Goal: Task Accomplishment & Management: Complete application form

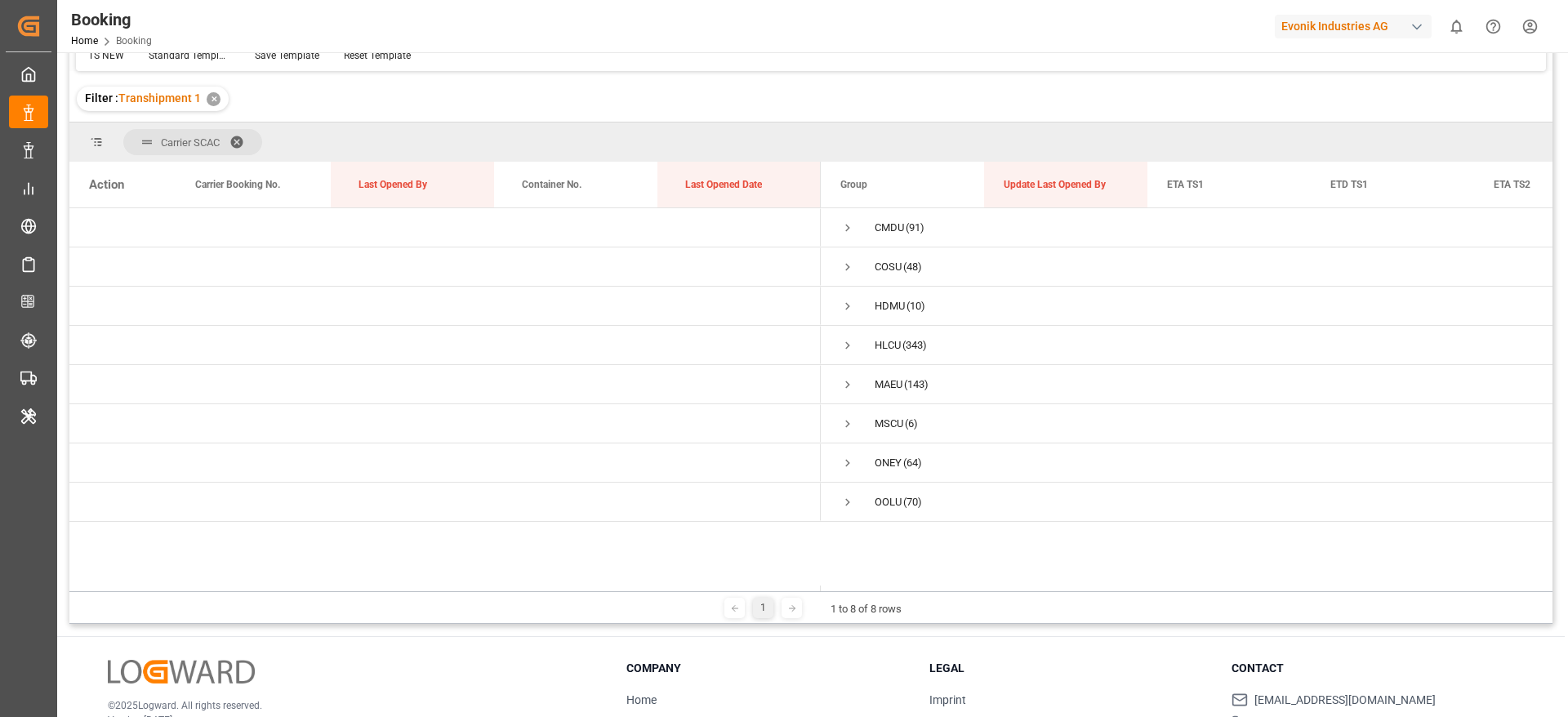
scroll to position [138, 0]
click at [847, 501] on span "Press SPACE to select this row." at bounding box center [848, 501] width 15 height 15
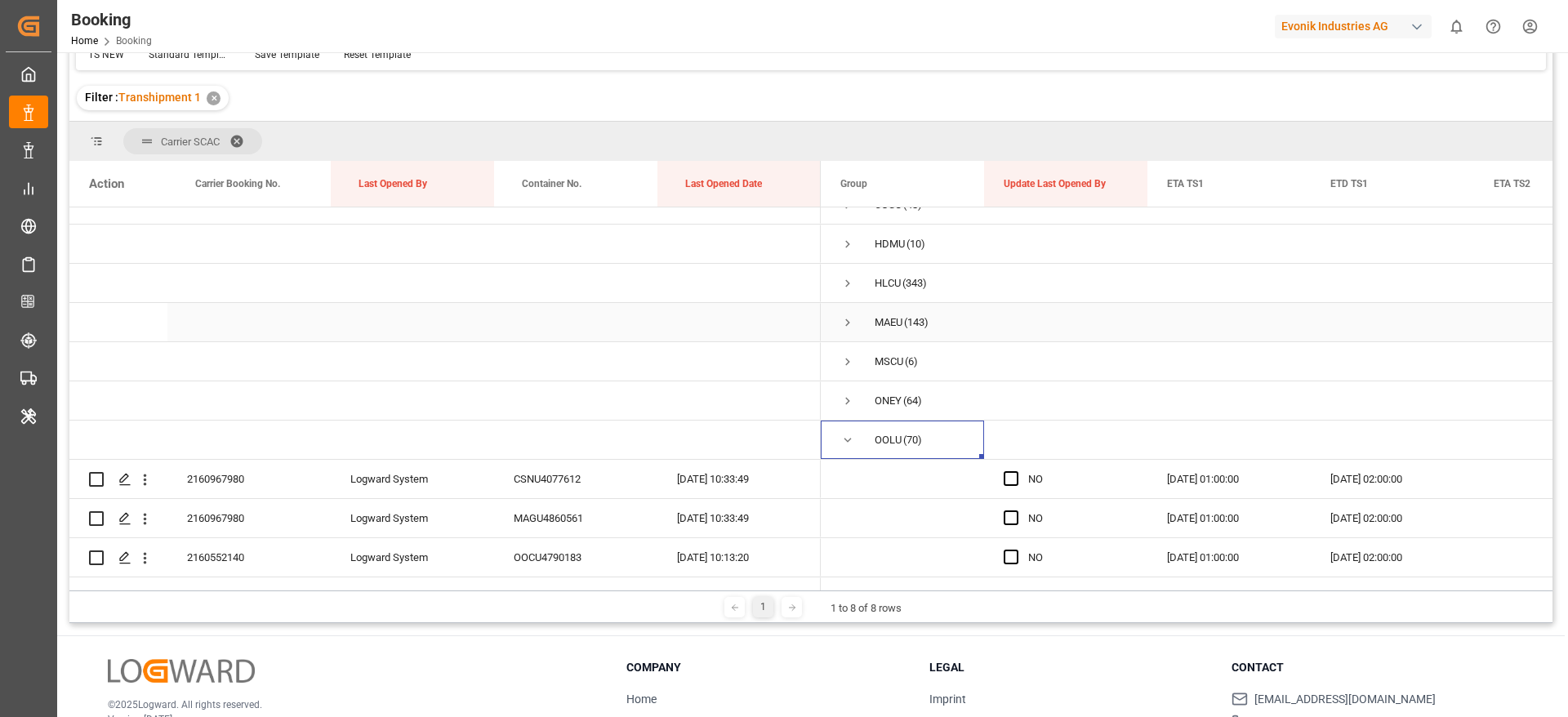
scroll to position [71, 0]
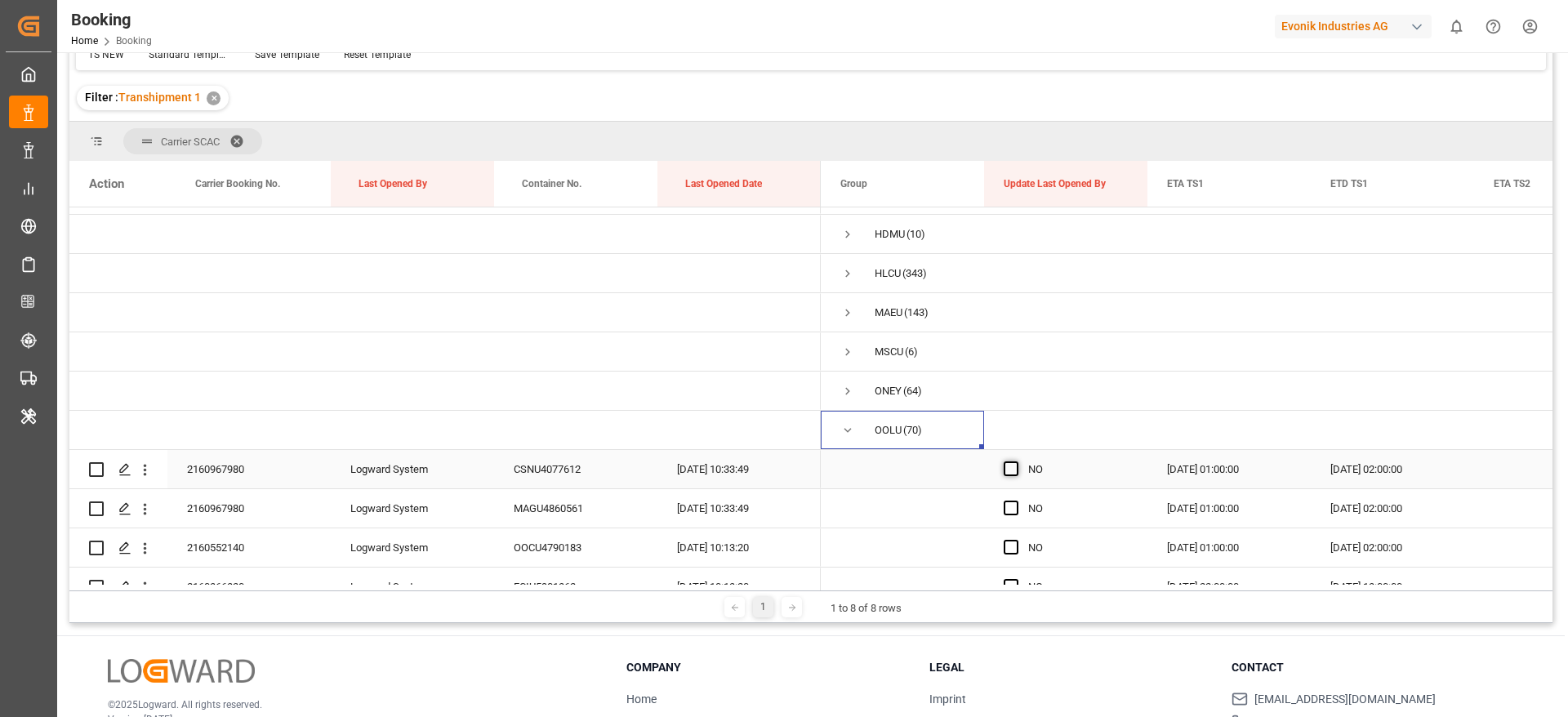
click at [1005, 471] on span "Press SPACE to select this row." at bounding box center [1011, 469] width 15 height 15
click at [1016, 461] on input "Press SPACE to select this row." at bounding box center [1016, 461] width 0 height 0
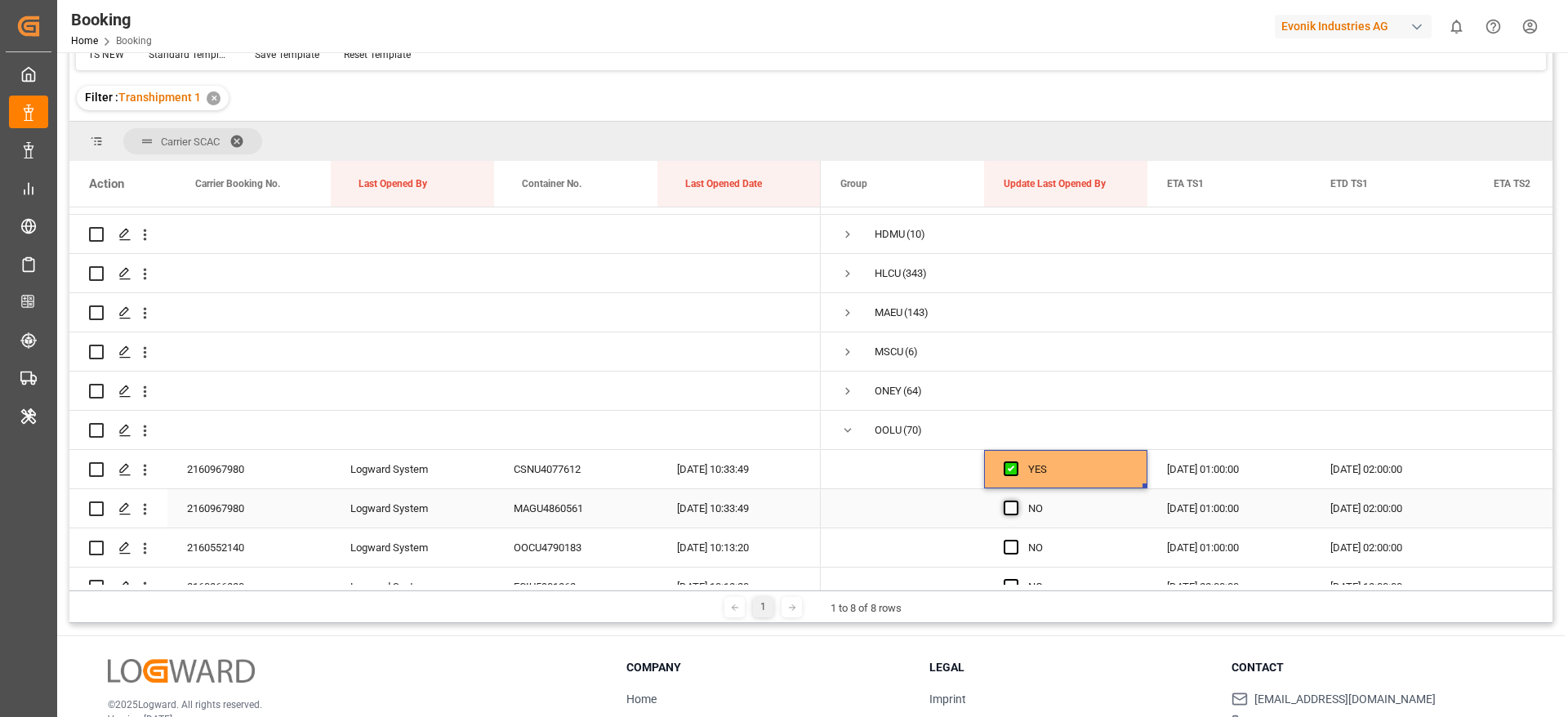
click at [1012, 511] on span "Press SPACE to select this row." at bounding box center [1011, 508] width 15 height 15
click at [1016, 500] on input "Press SPACE to select this row." at bounding box center [1016, 500] width 0 height 0
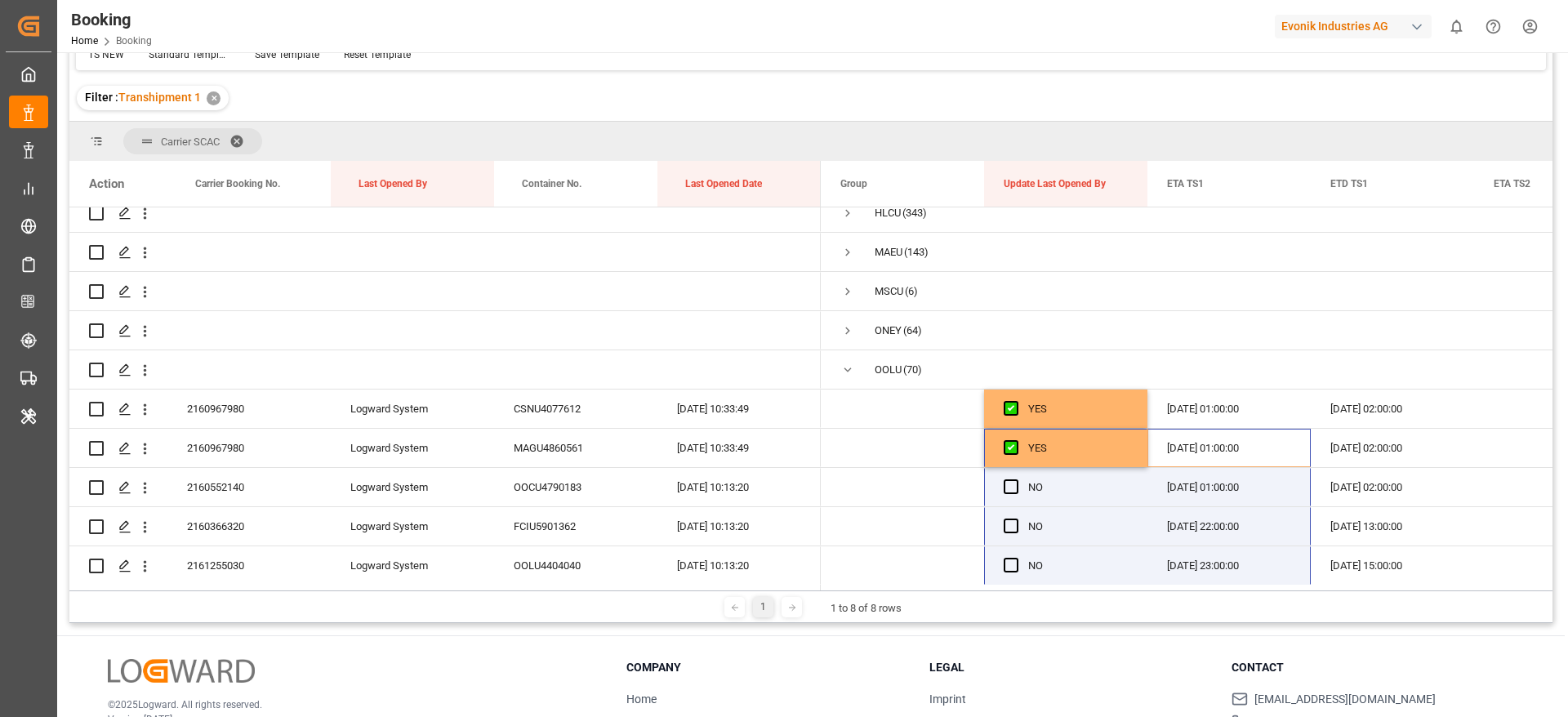
scroll to position [197, 0]
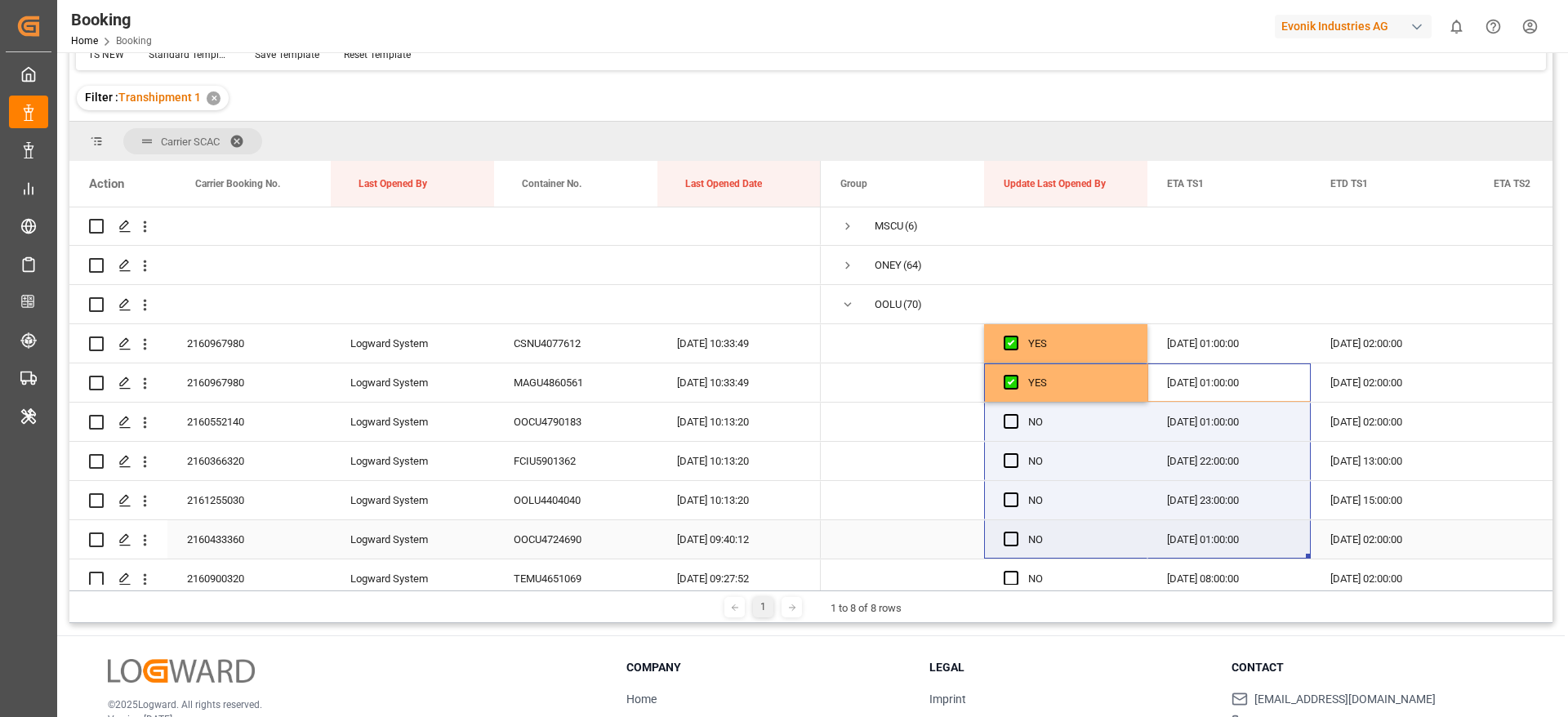
drag, startPoint x: 1148, startPoint y: 461, endPoint x: 1105, endPoint y: 518, distance: 71.4
click at [1082, 378] on div "YES" at bounding box center [1077, 383] width 100 height 37
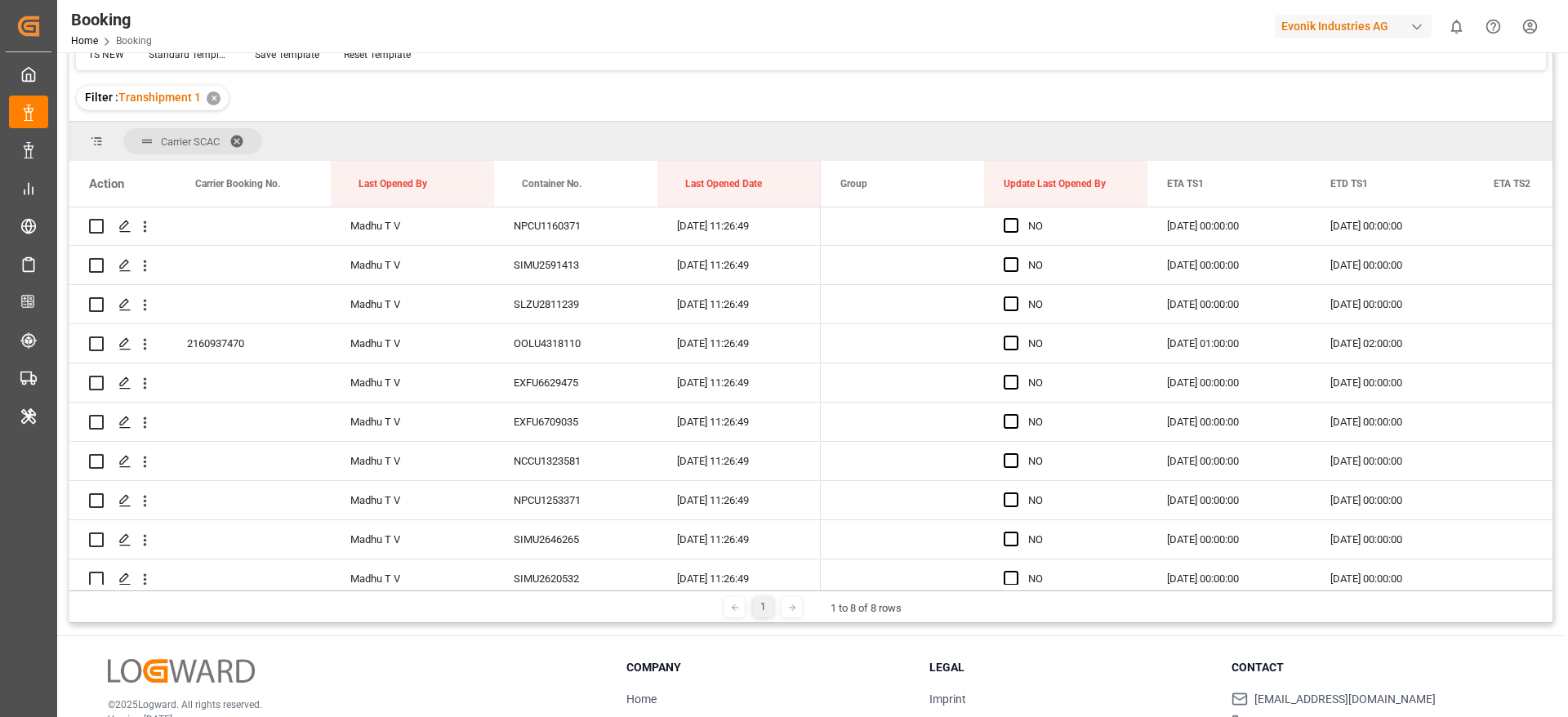
scroll to position [2686, 0]
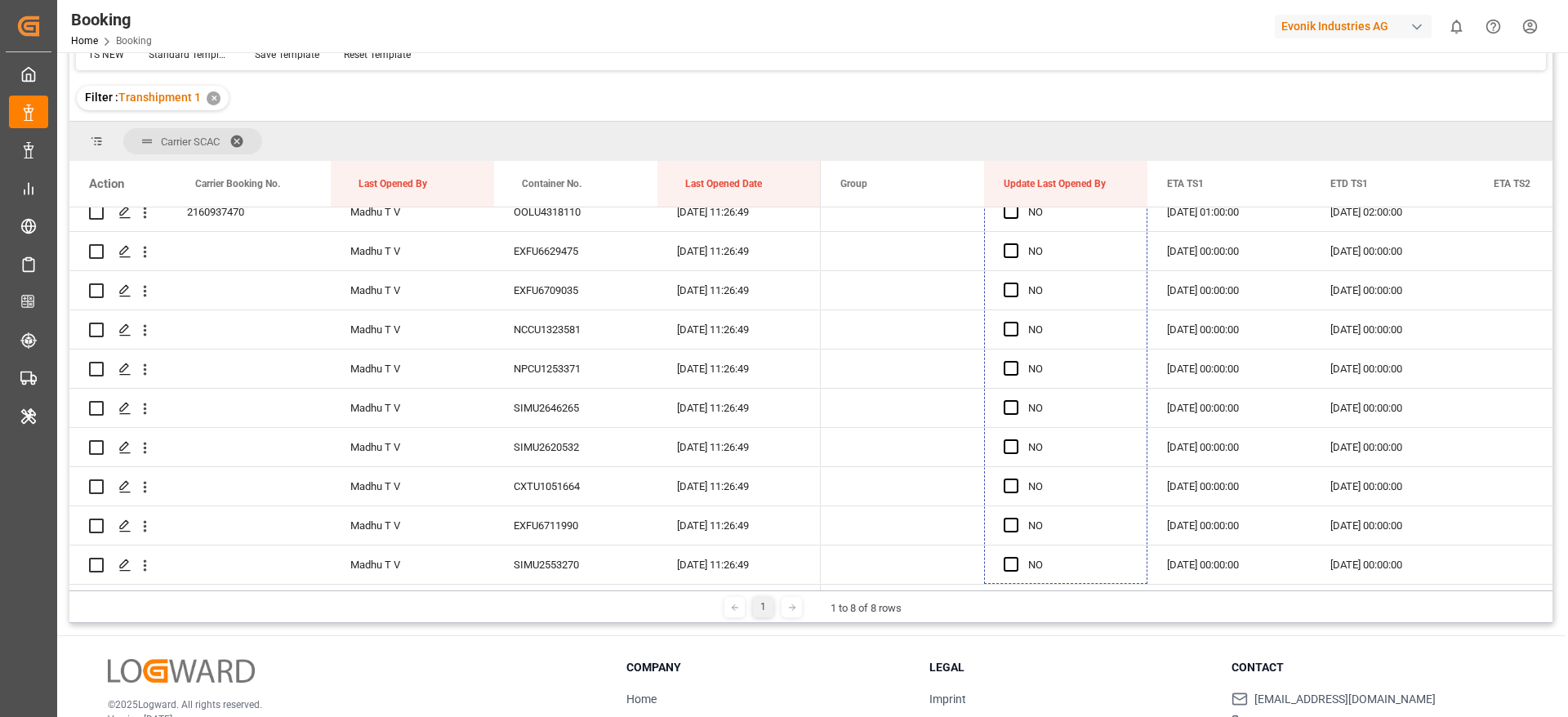
drag, startPoint x: 1144, startPoint y: 398, endPoint x: 1072, endPoint y: 653, distance: 265.0
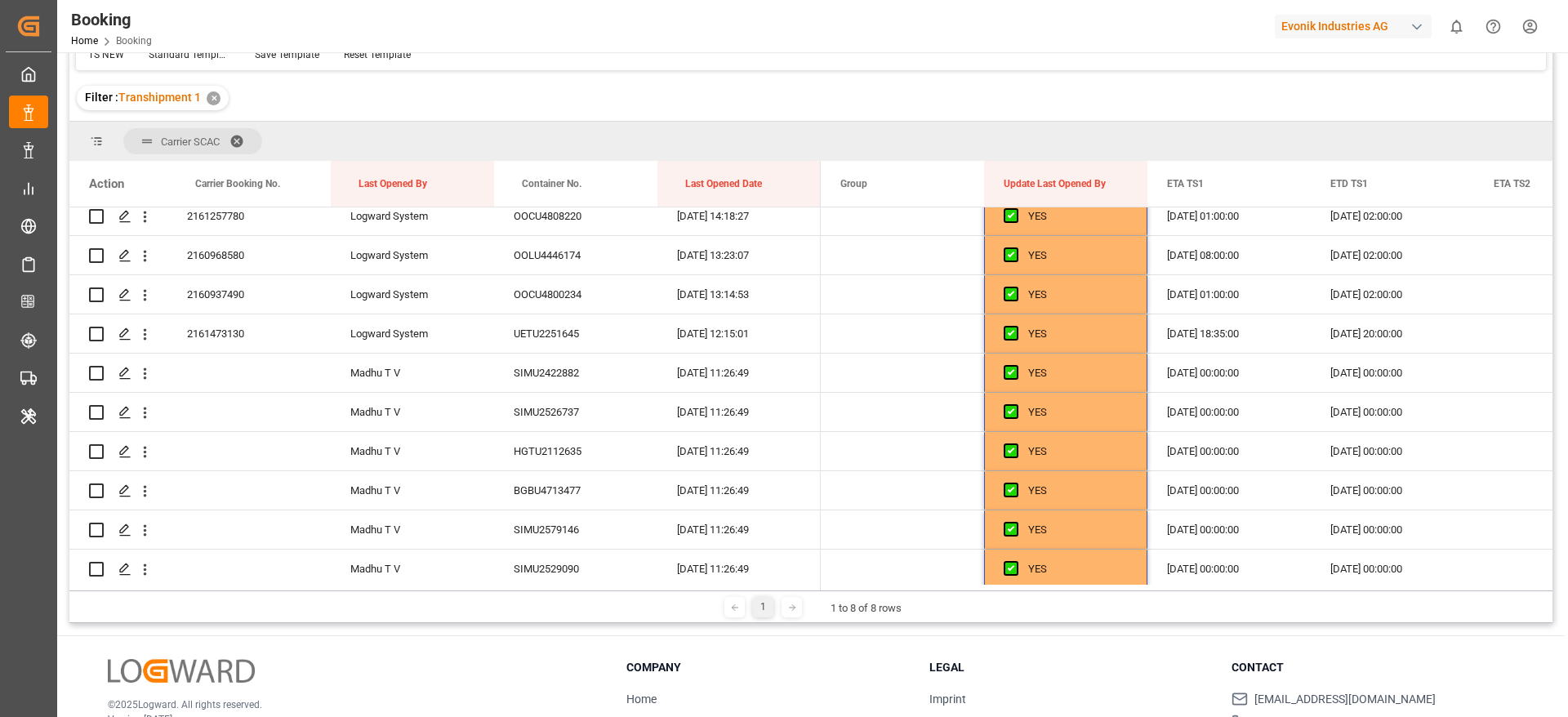
scroll to position [1656, 0]
click at [143, 491] on icon "open menu" at bounding box center [145, 492] width 17 height 17
click at [235, 532] on span "Open in new tab" at bounding box center [252, 526] width 149 height 17
click at [148, 454] on icon "open menu" at bounding box center [145, 453] width 17 height 17
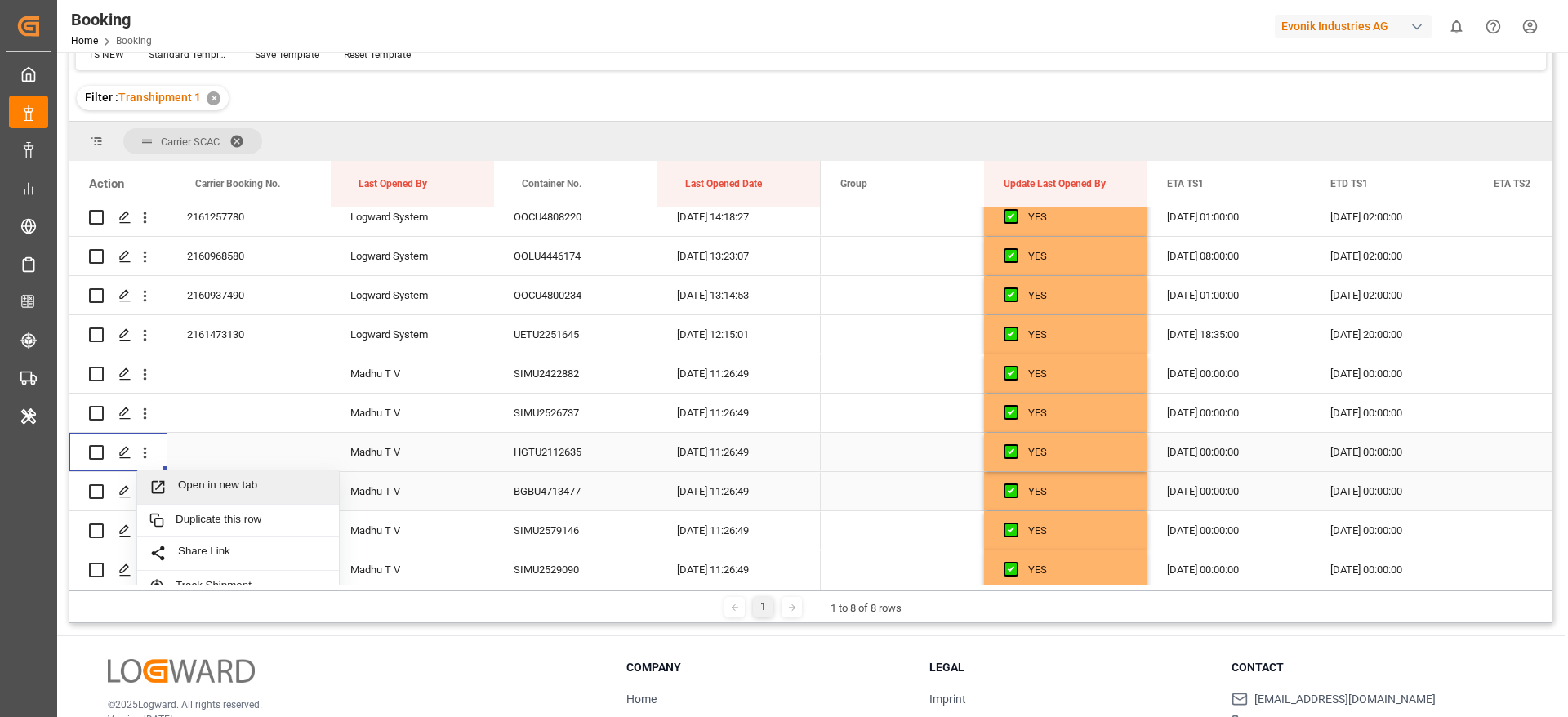
click at [203, 484] on span "Open in new tab" at bounding box center [252, 487] width 149 height 17
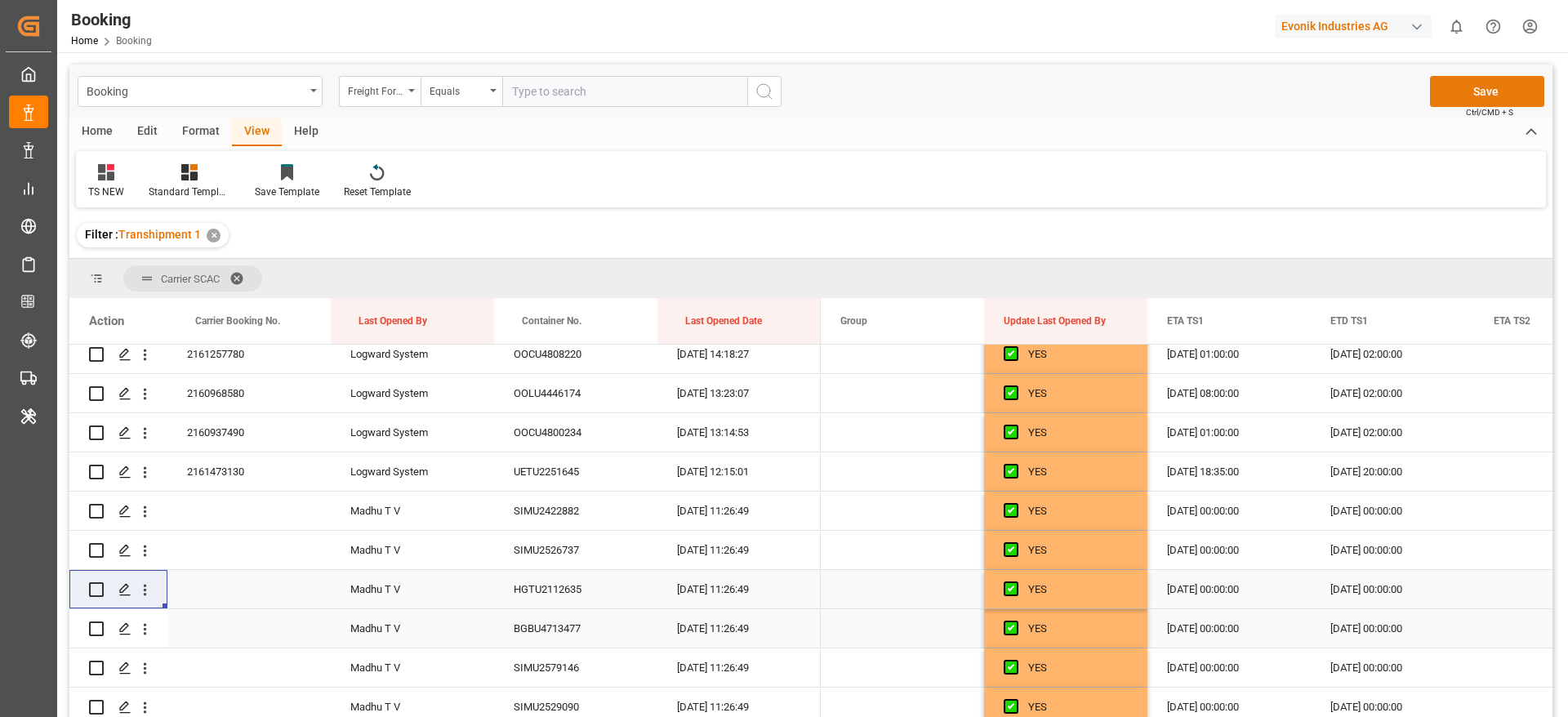
click at [1523, 77] on button "Save" at bounding box center [1487, 91] width 114 height 31
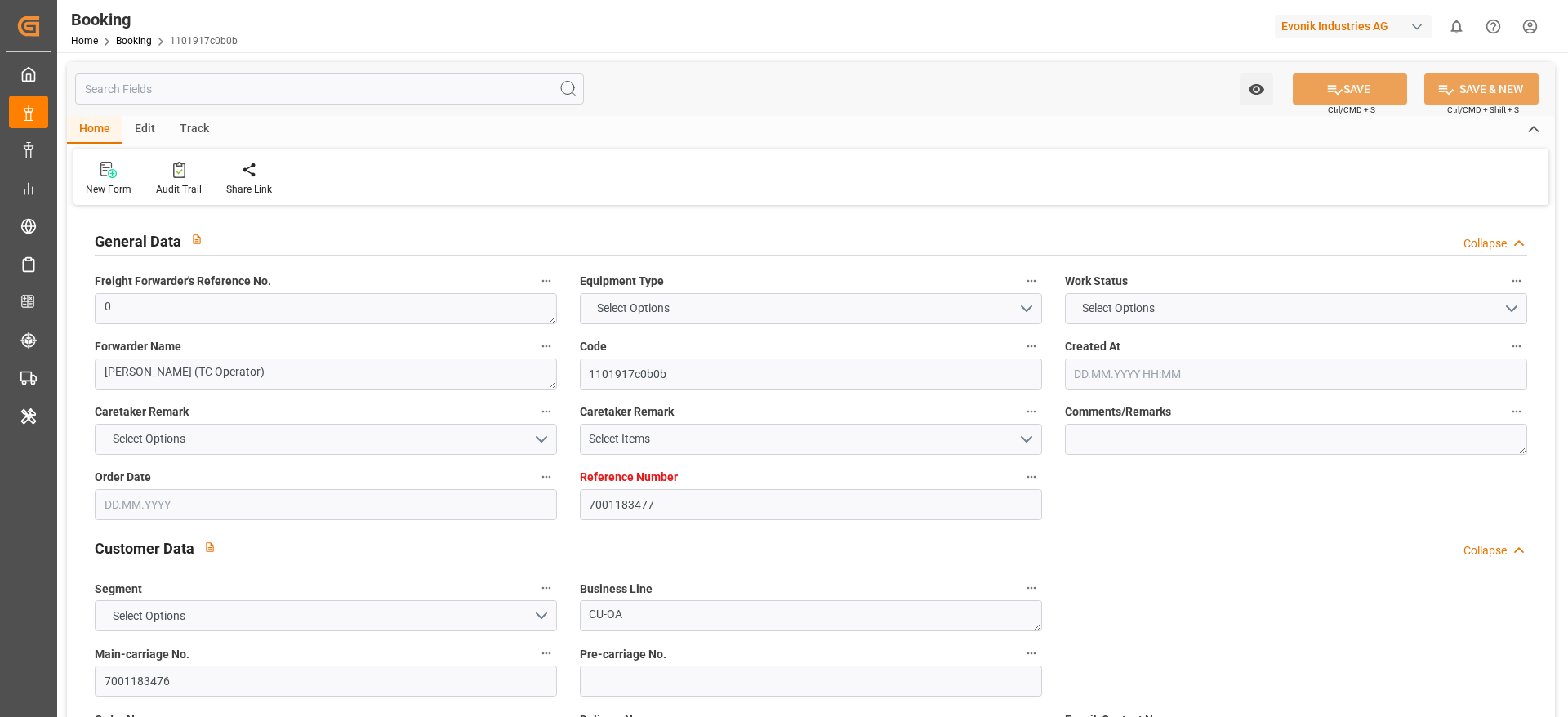
type input "7001183477"
type input "9737462"
type input "OOCL"
type input "Orient Overseas Container Line Ltd"
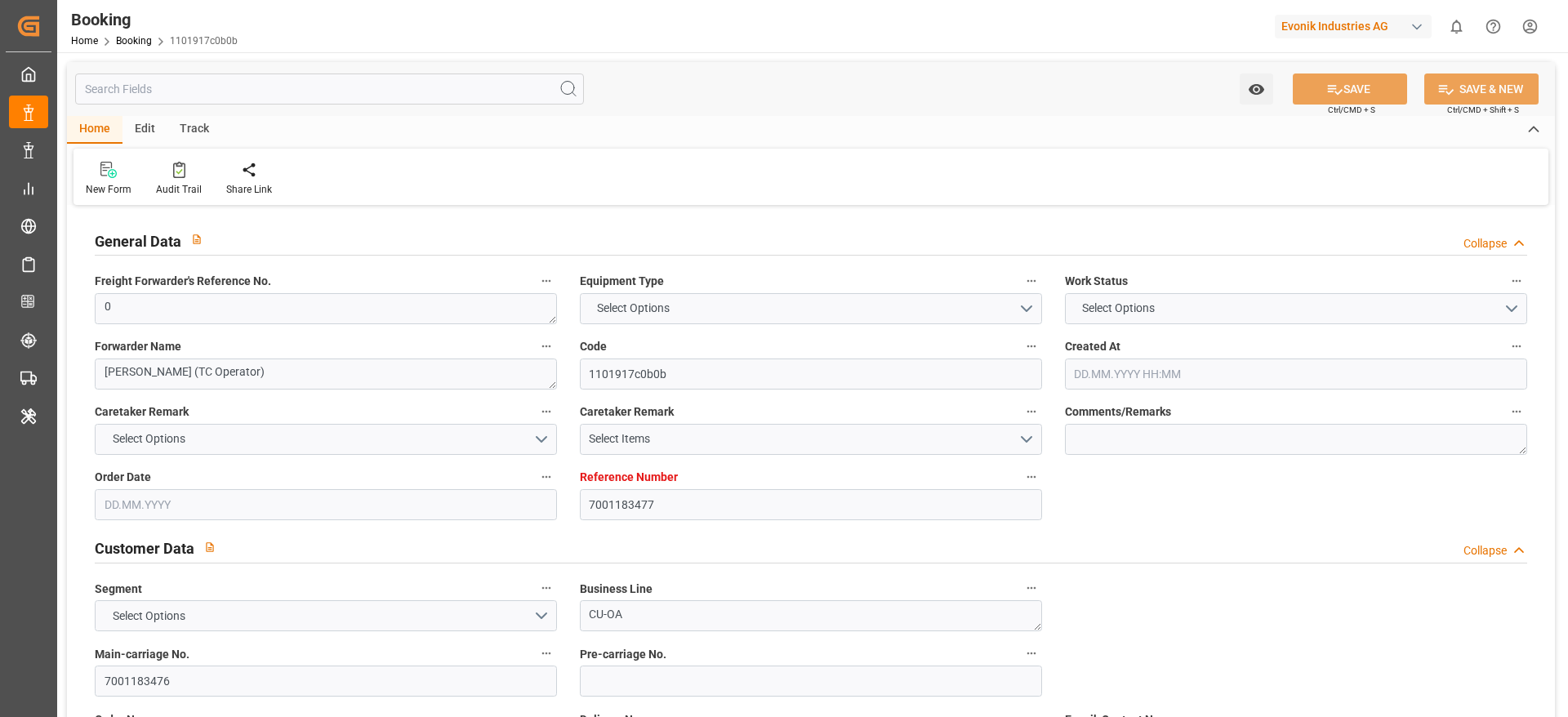
type input "NLRTM"
type input "KRPUS"
type input "CNSGH"
type input "0"
type input "[DATE] 13:36"
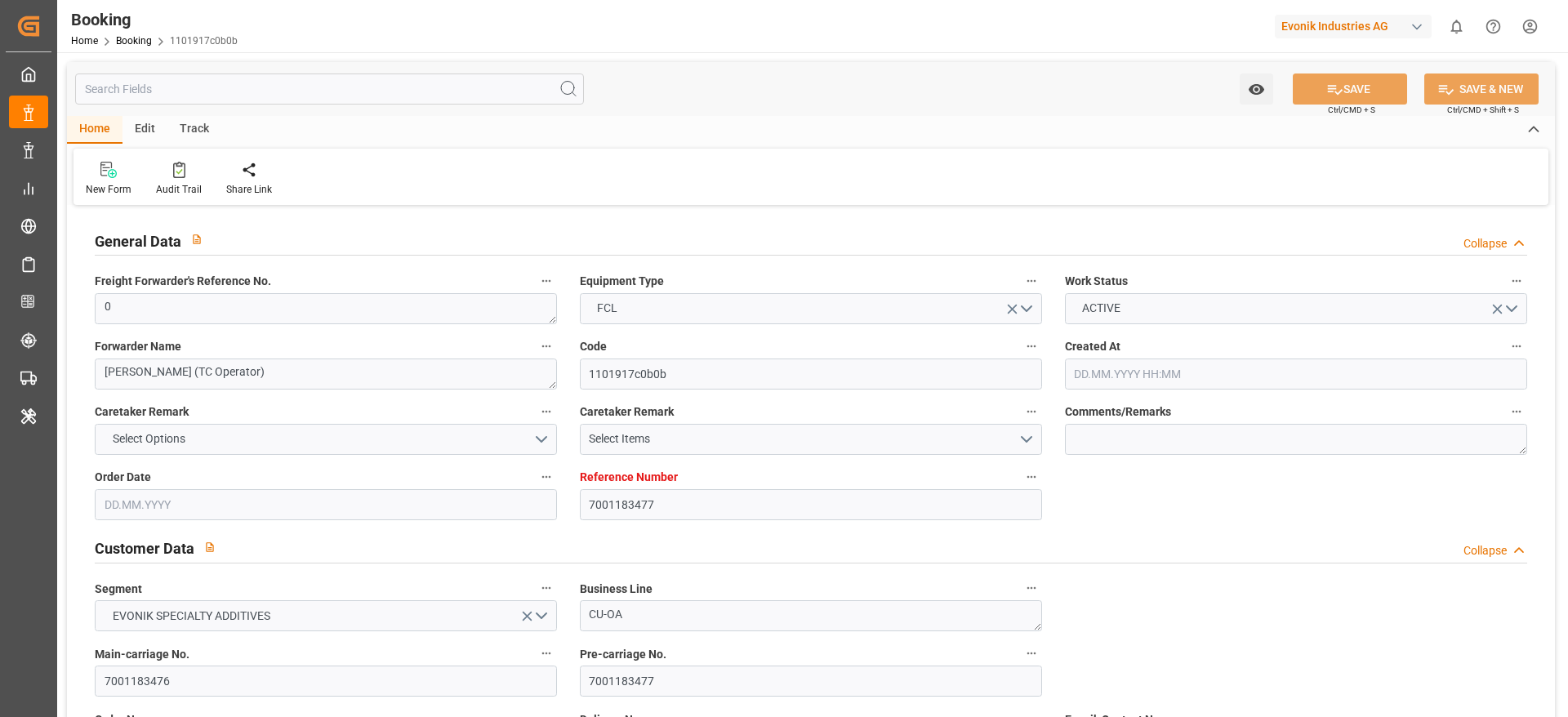
type input "[DATE]"
type input "[DATE] 00:00"
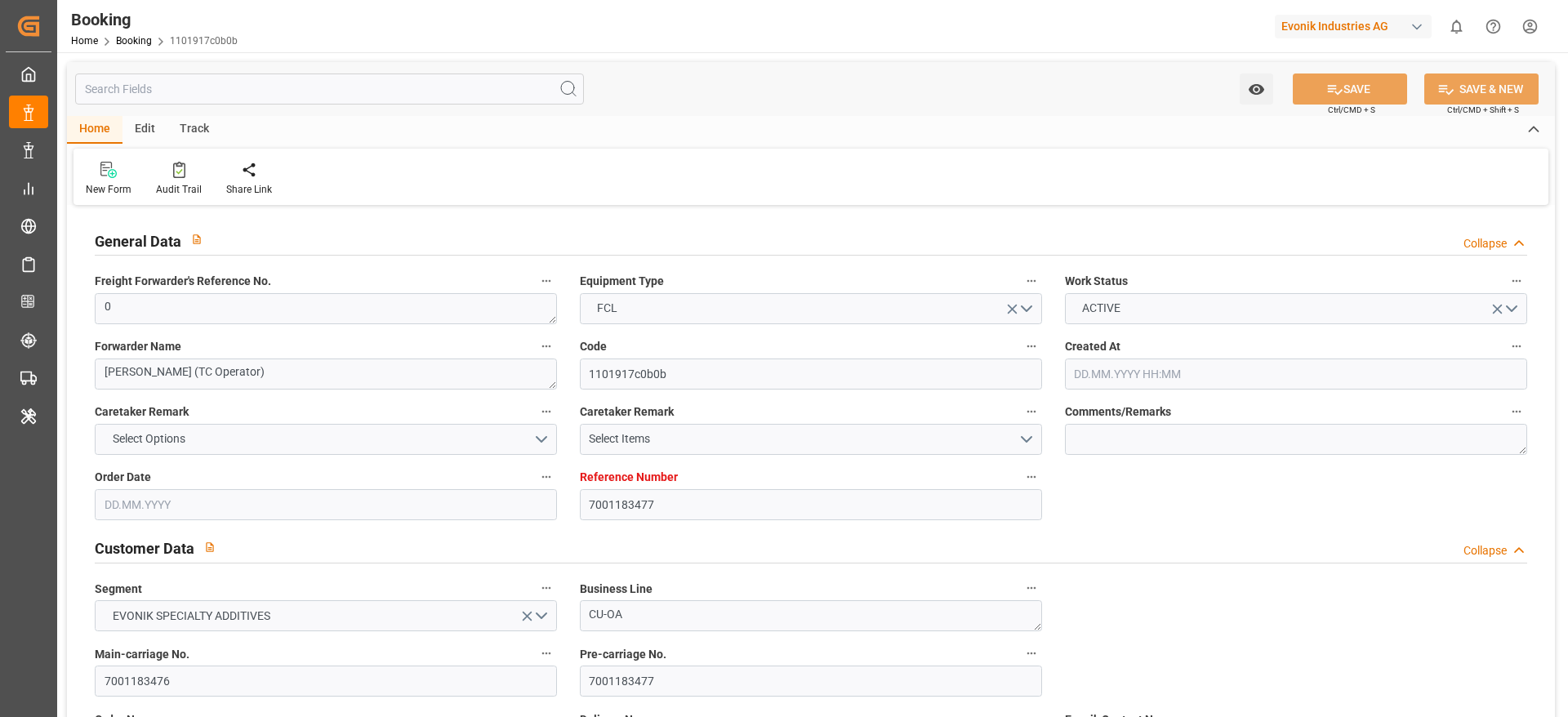
type input "[DATE] 00:00"
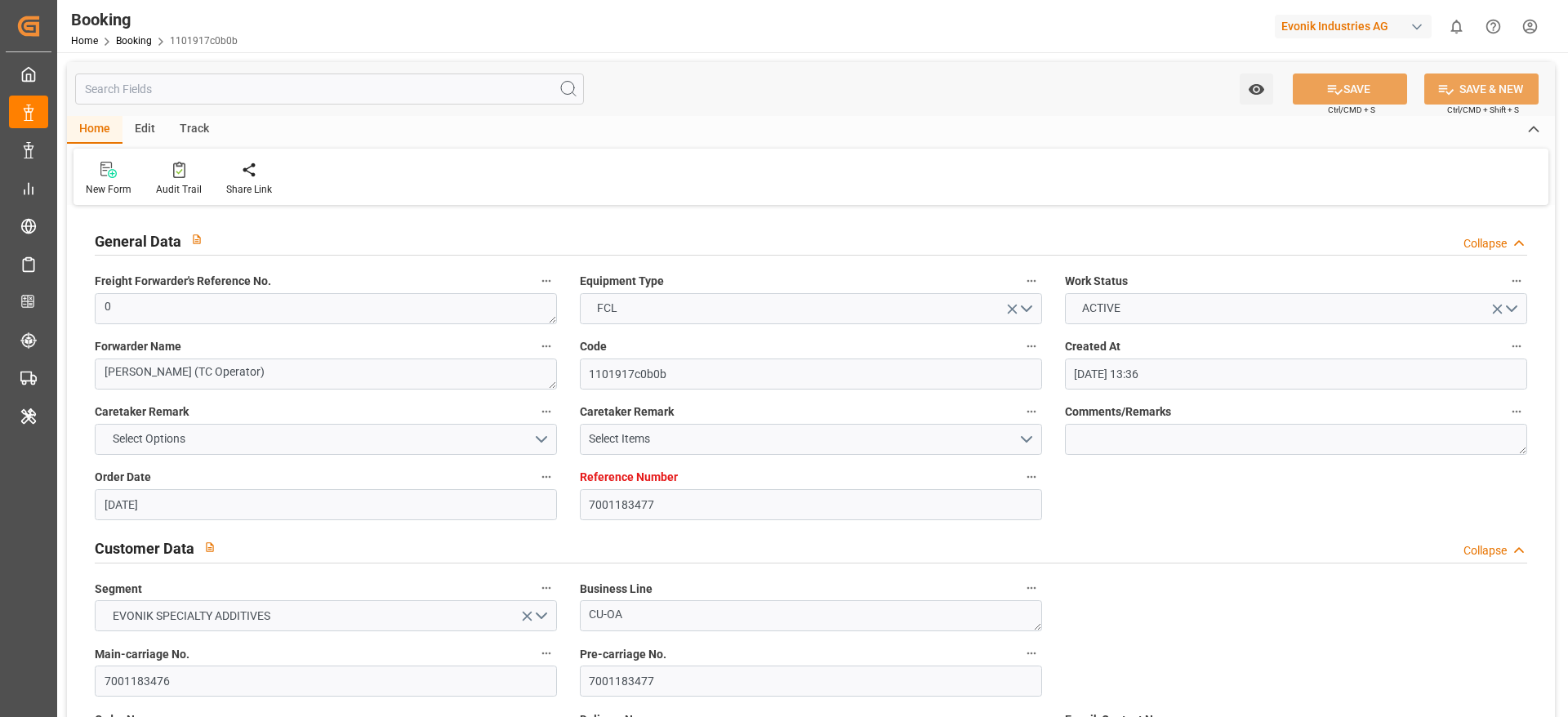
type input "[DATE] 00:00"
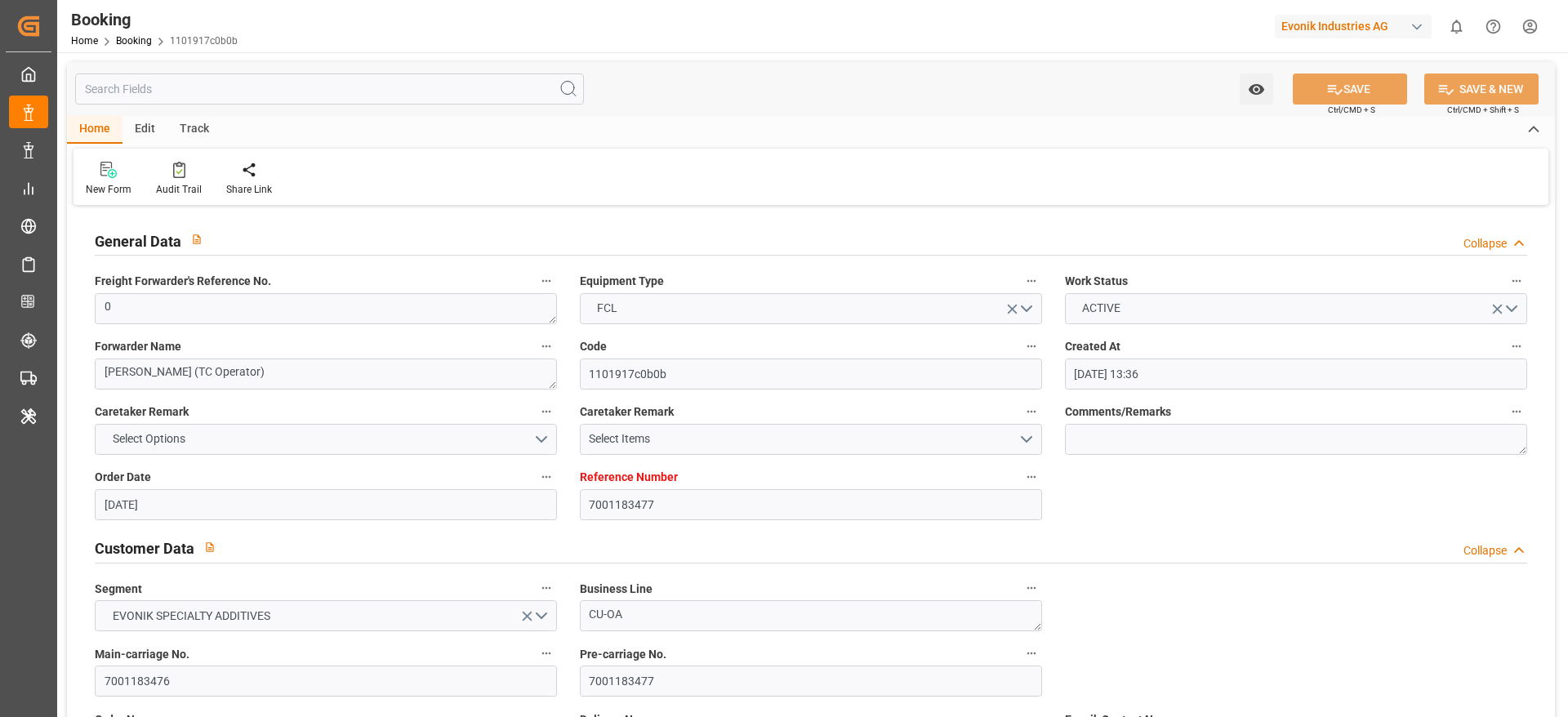
type input "[DATE]"
type input "[DATE] 11:26"
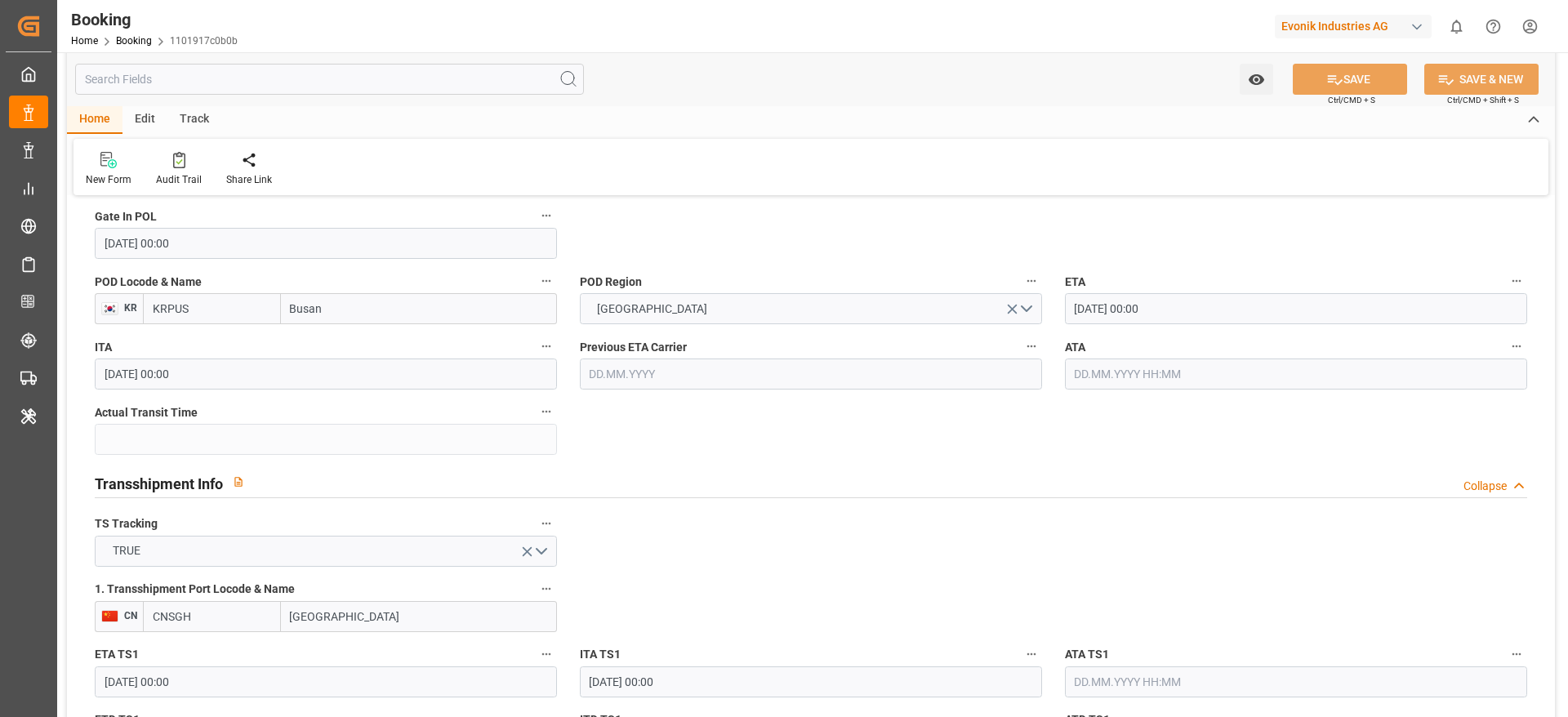
scroll to position [1443, 0]
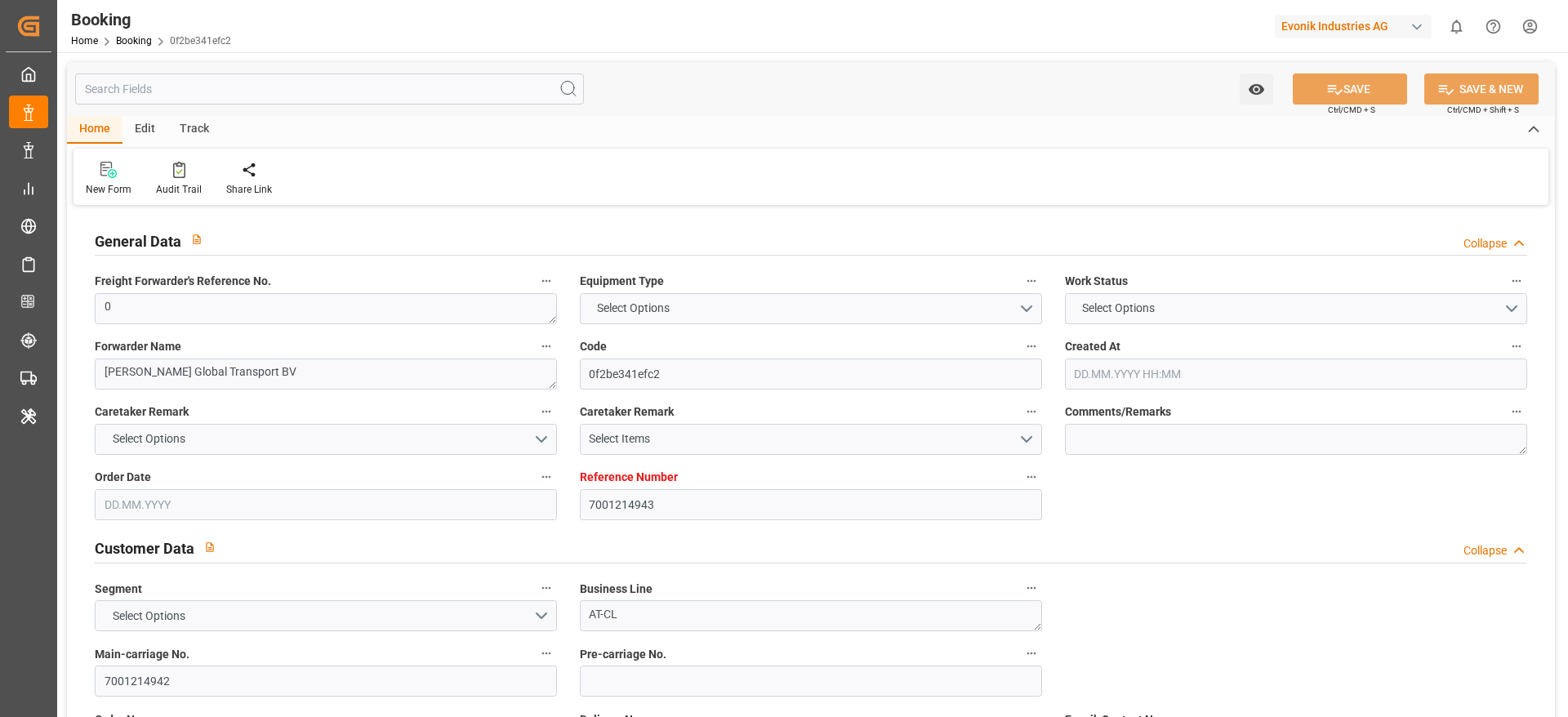
type input "7001214943"
type input "9935258"
type input "OOCL"
type input "Orient Overseas Container Line Ltd"
type input "NLRTM"
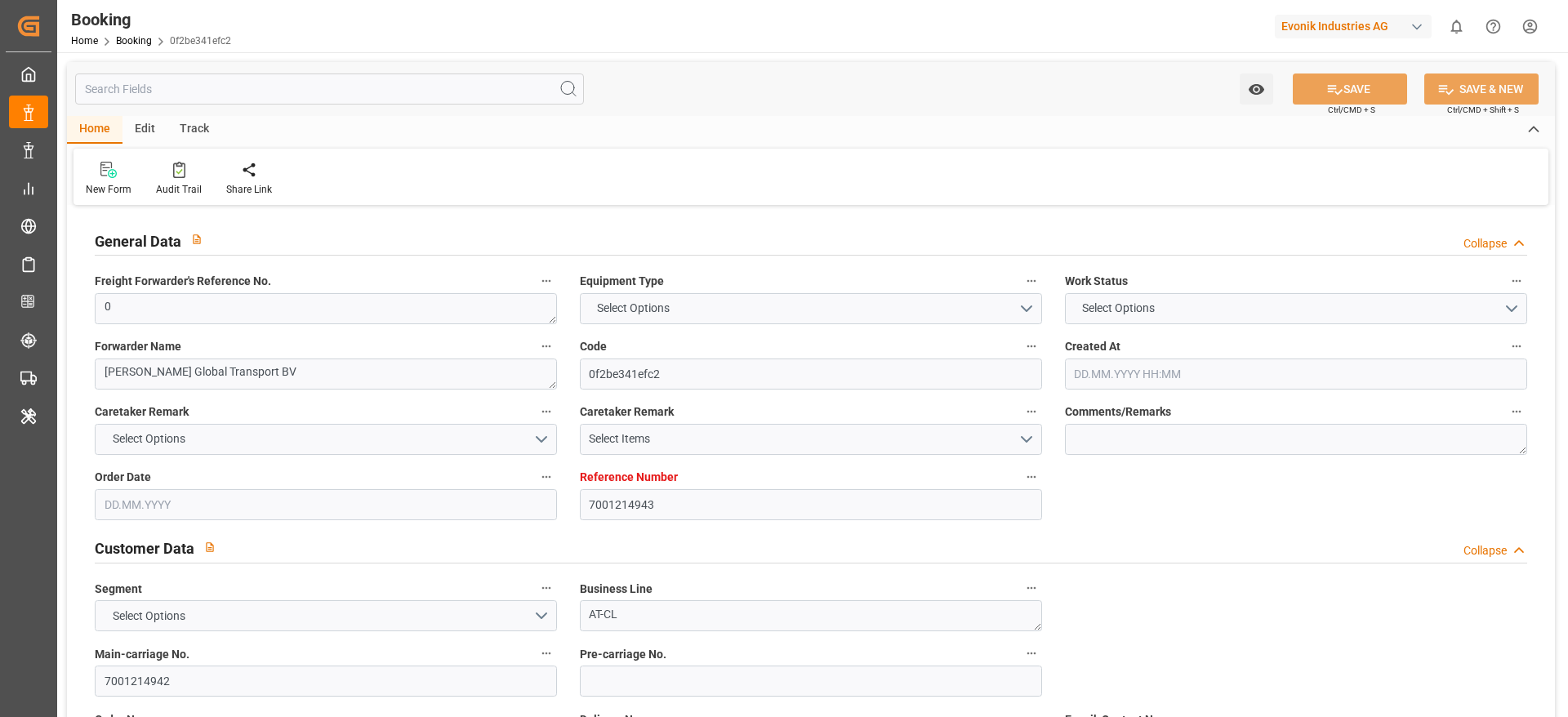
type input "JPTYO"
type input "MYPKG"
type input "0"
type input "07.07.2025 09:04"
type input "07.07.2025"
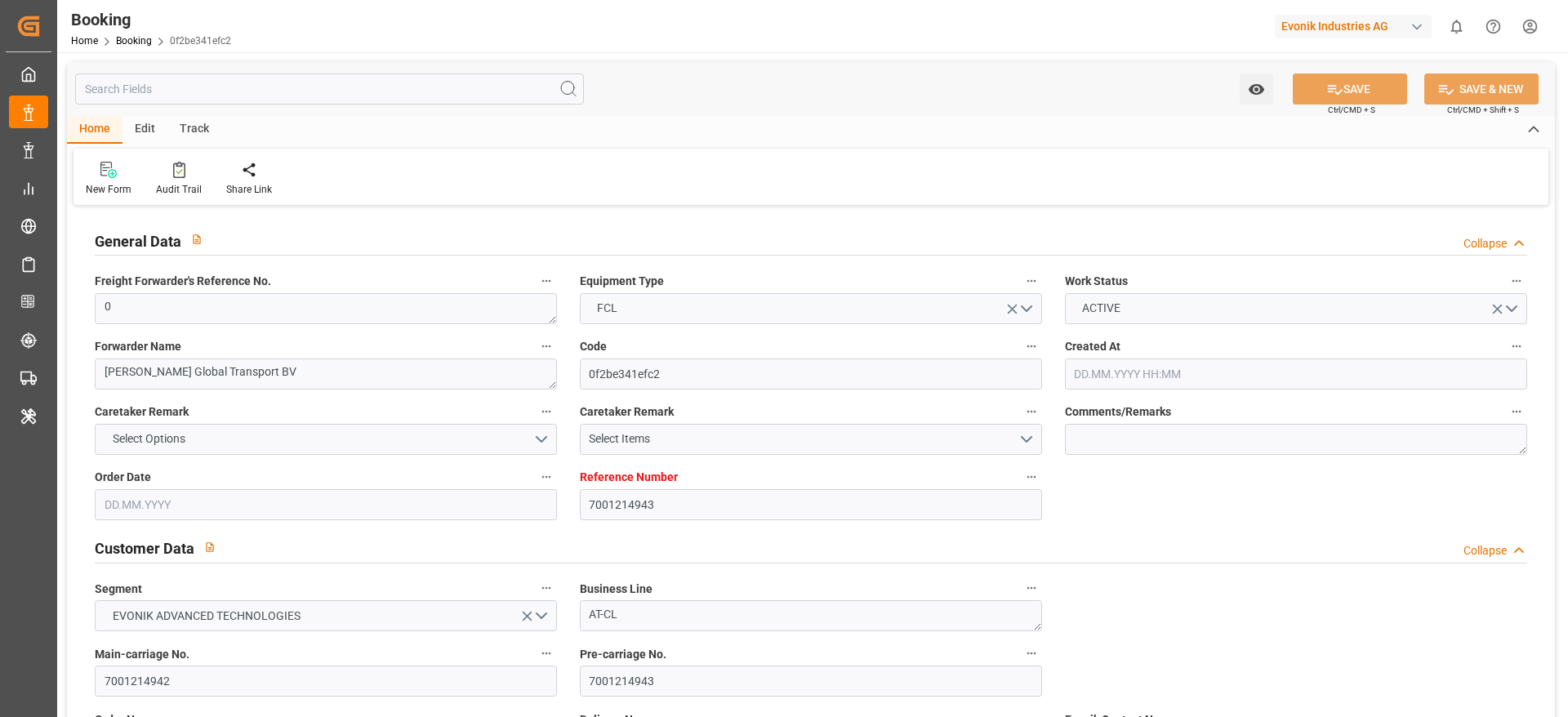
type input "18.09.2025"
type input "17.07.2025"
type input "25.07.2025 00:00"
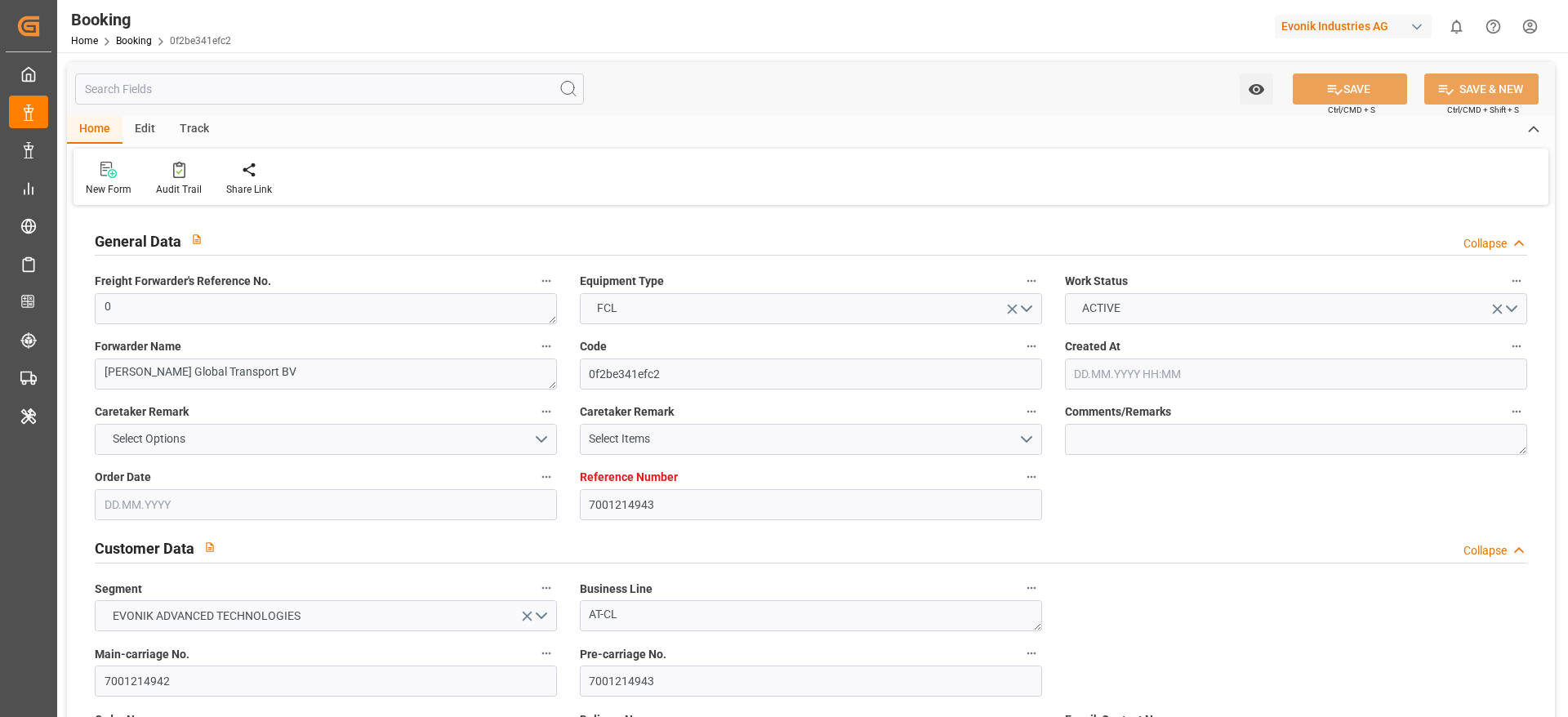
type input "17.07.2025 00:00"
type input "12.09.2025 00:00"
type input "14.09.2025 00:00"
type input "20.08.2025 00:00"
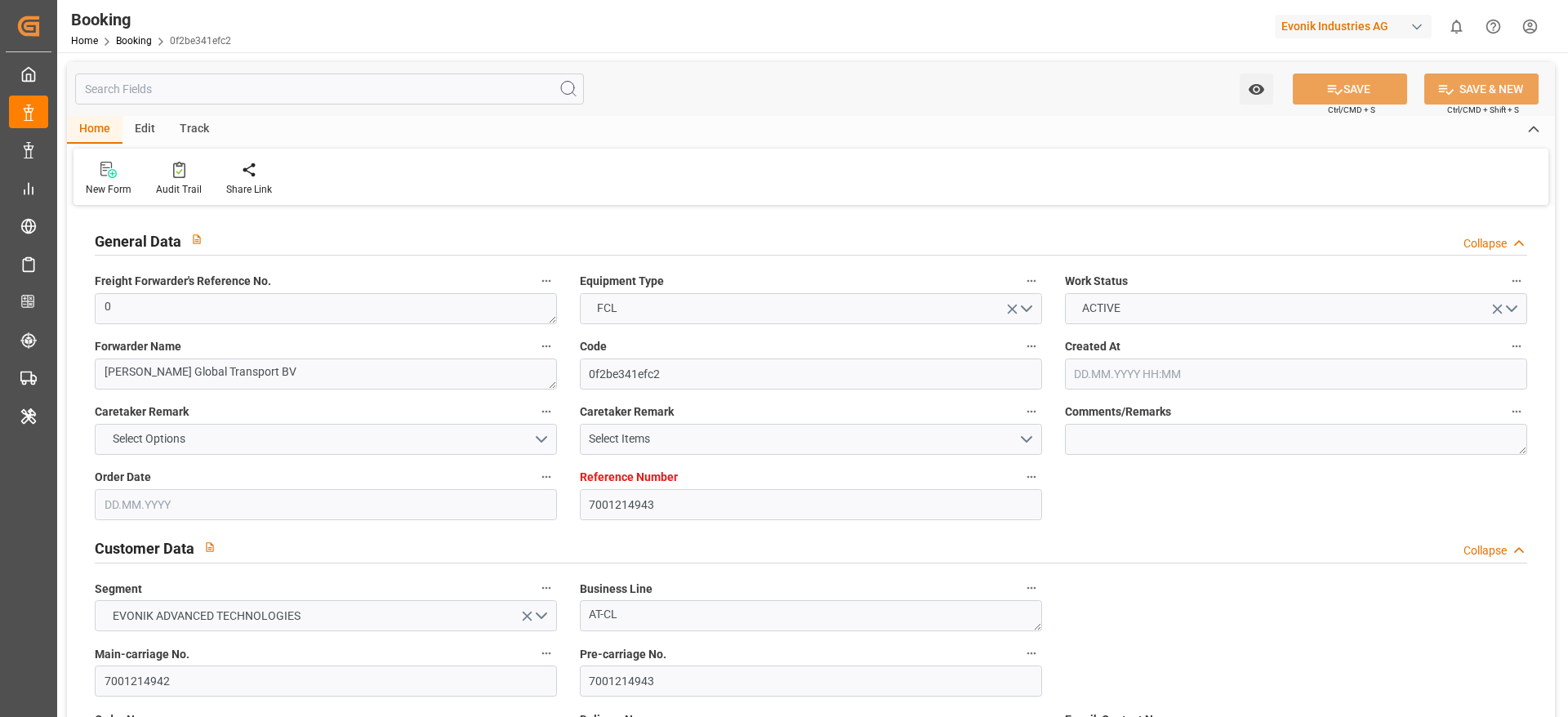
type input "20.08.2025 00:00"
type input "02.09.2025 00:00"
type input "03.09.2025 00:00"
type input "17.07.2025"
type input "[DATE] 11:26"
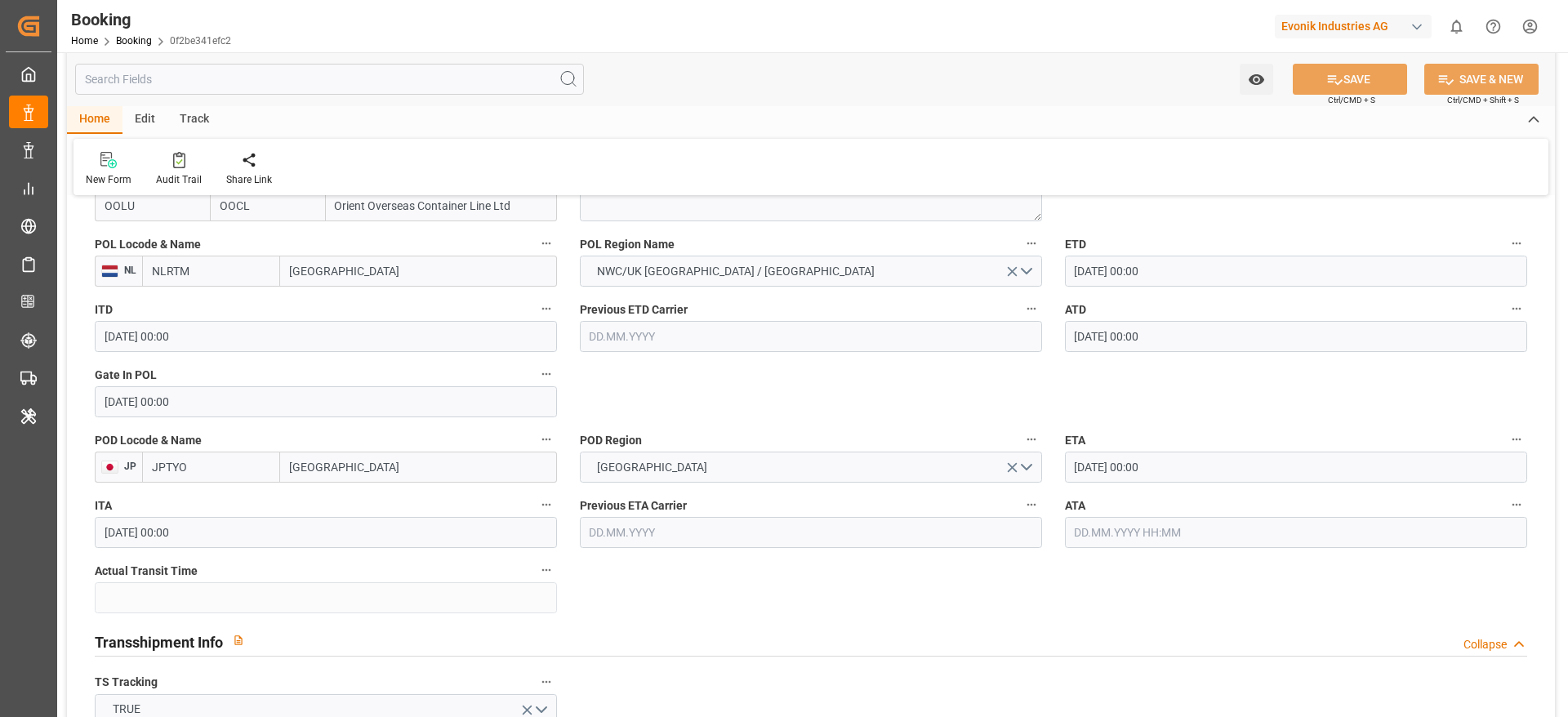
scroll to position [1565, 0]
